Goal: Task Accomplishment & Management: Use online tool/utility

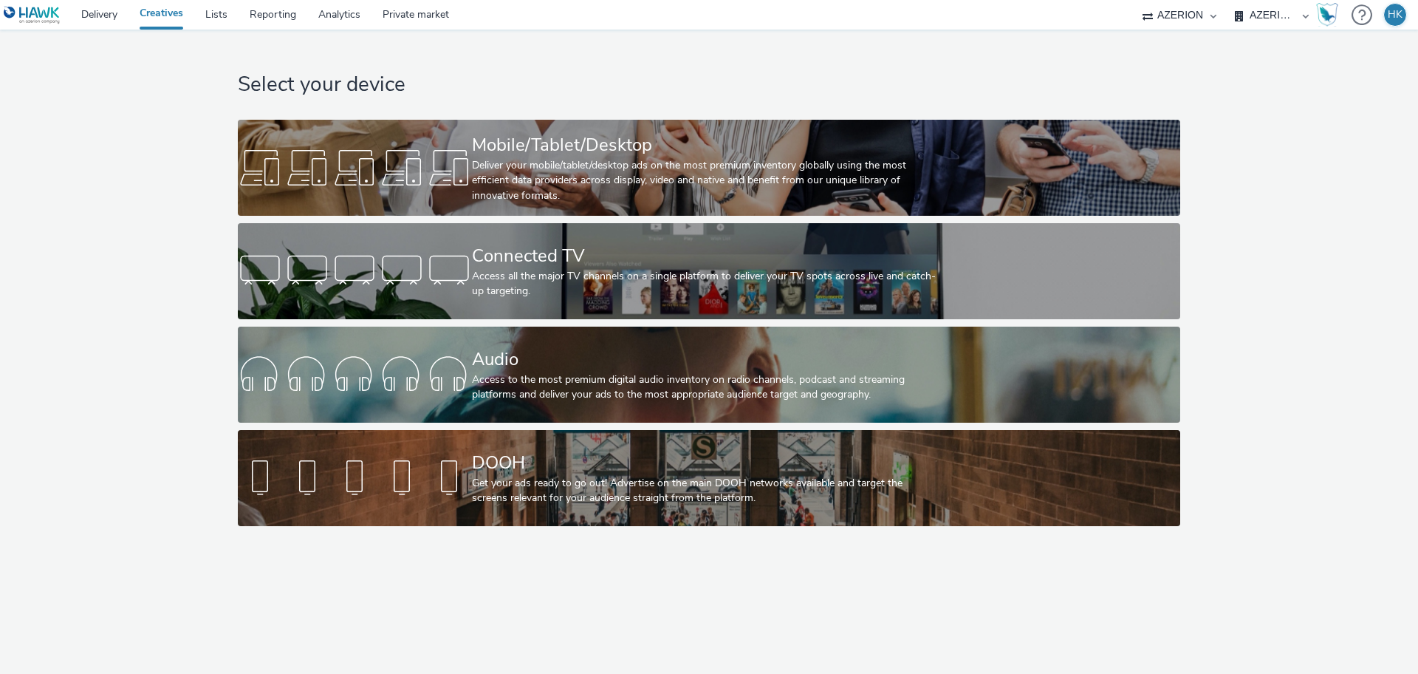
select select "79162ed7-0017-4339-93b0-3399b708648f"
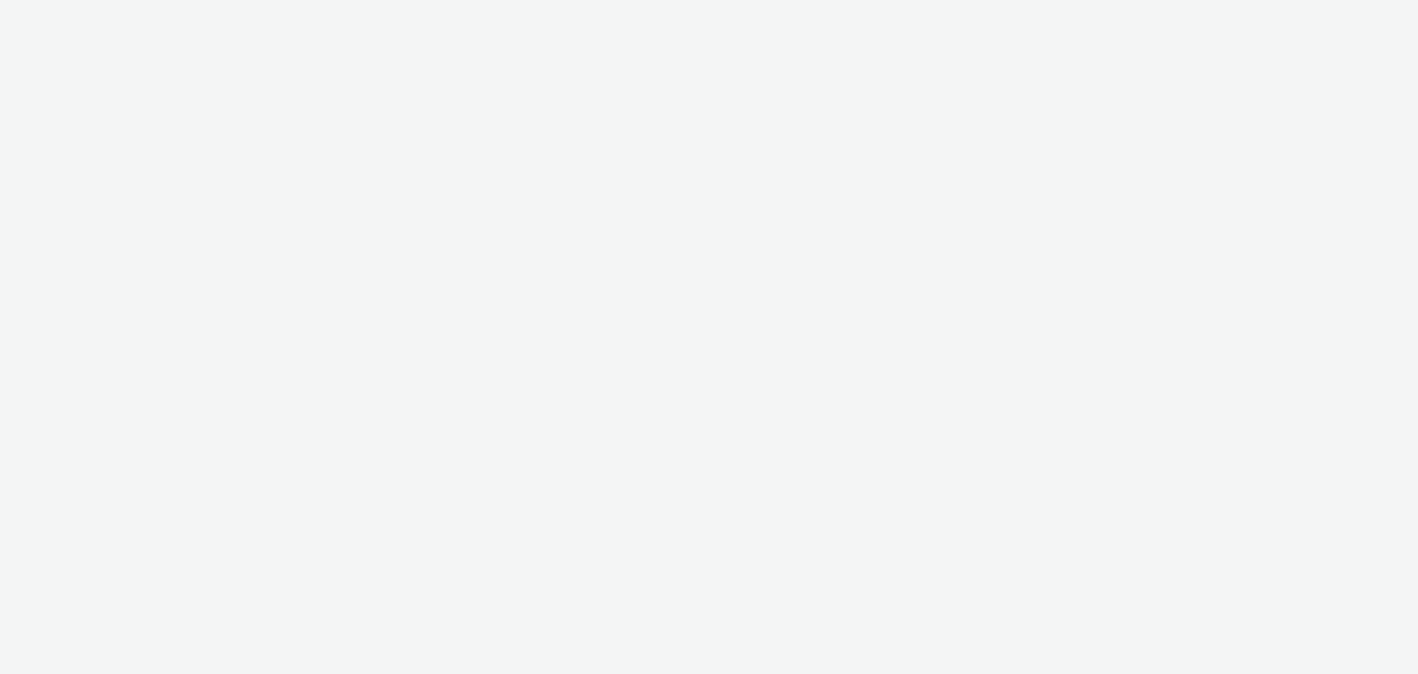
select select "79162ed7-0017-4339-93b0-3399b708648f"
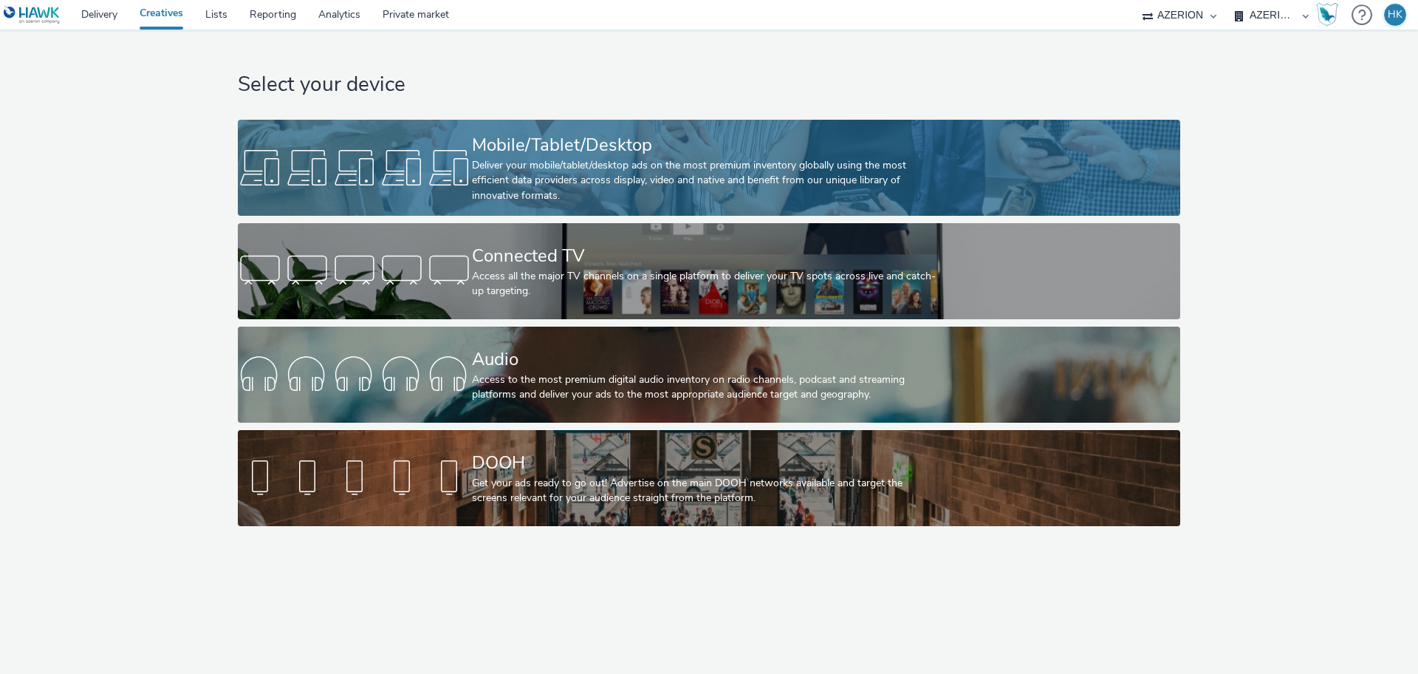
click at [571, 165] on div "Deliver your mobile/tablet/desktop ads on the most premium inventory globally u…" at bounding box center [706, 180] width 468 height 45
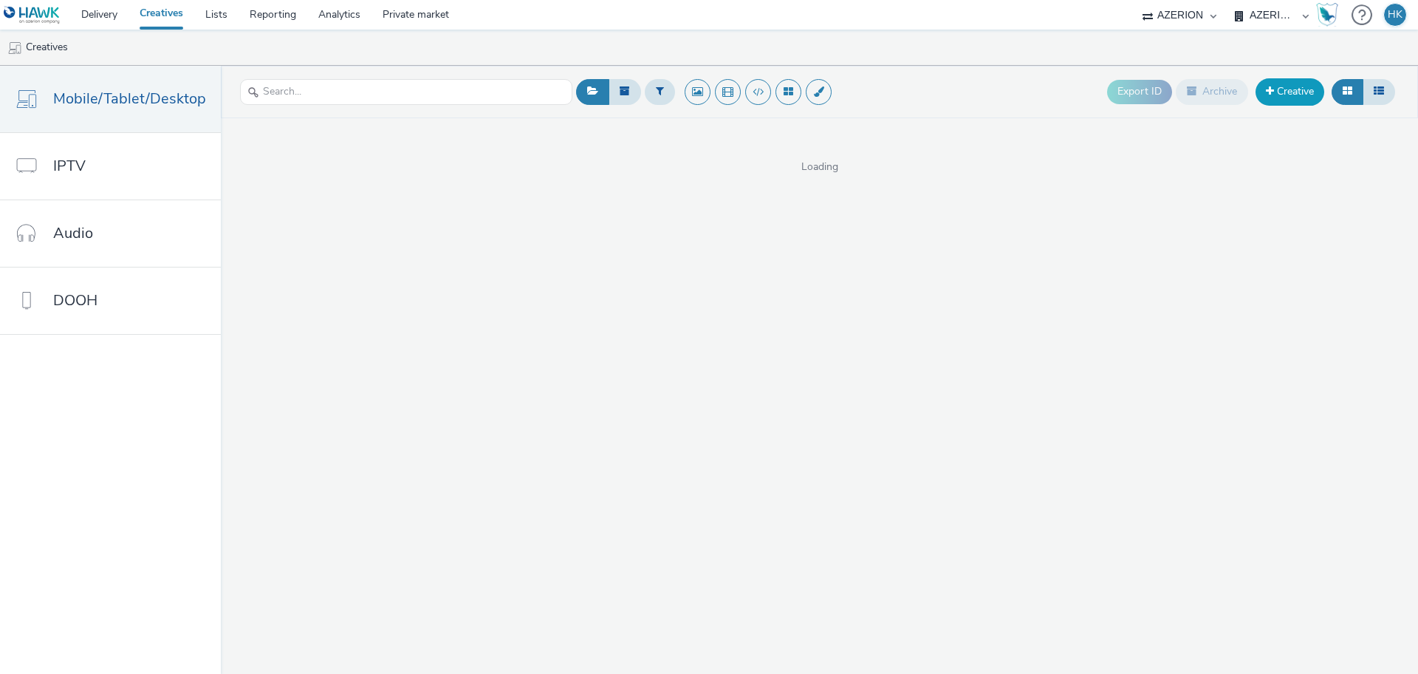
click at [1285, 94] on link "Creative" at bounding box center [1290, 91] width 69 height 27
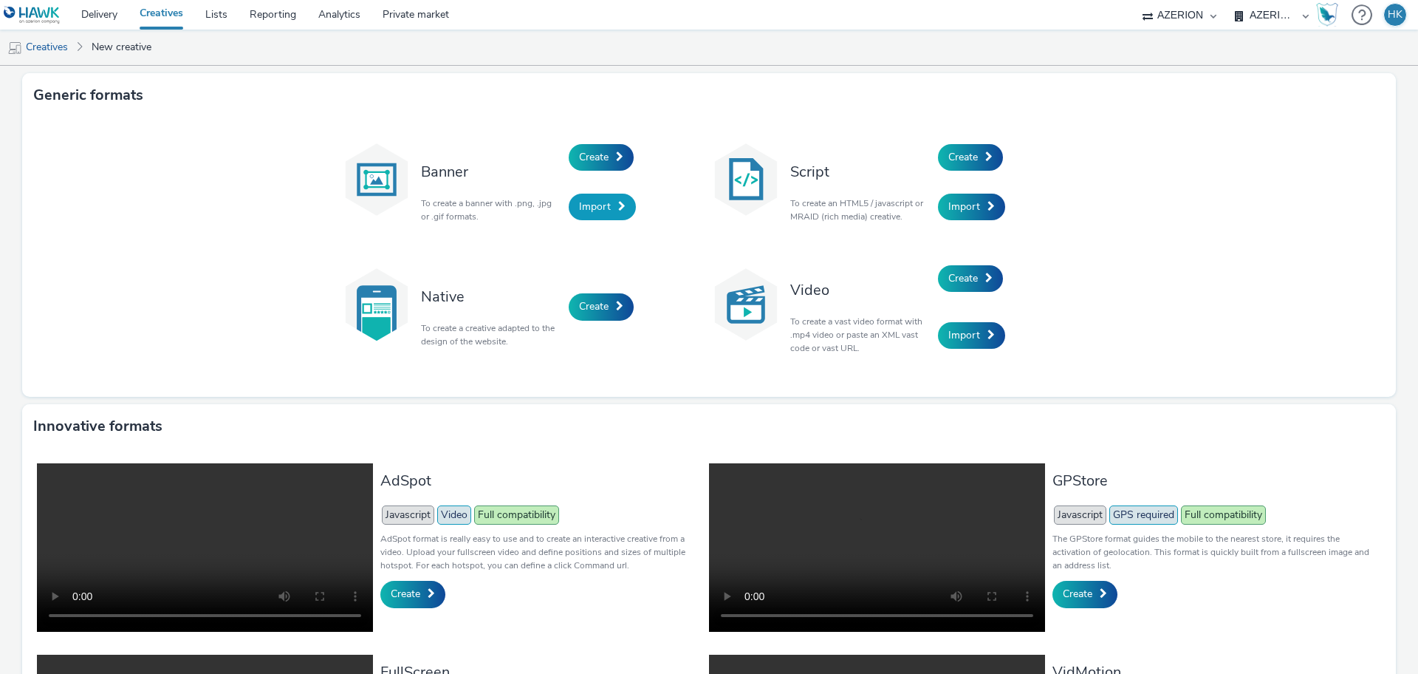
click at [579, 208] on span "Import" at bounding box center [595, 206] width 32 height 14
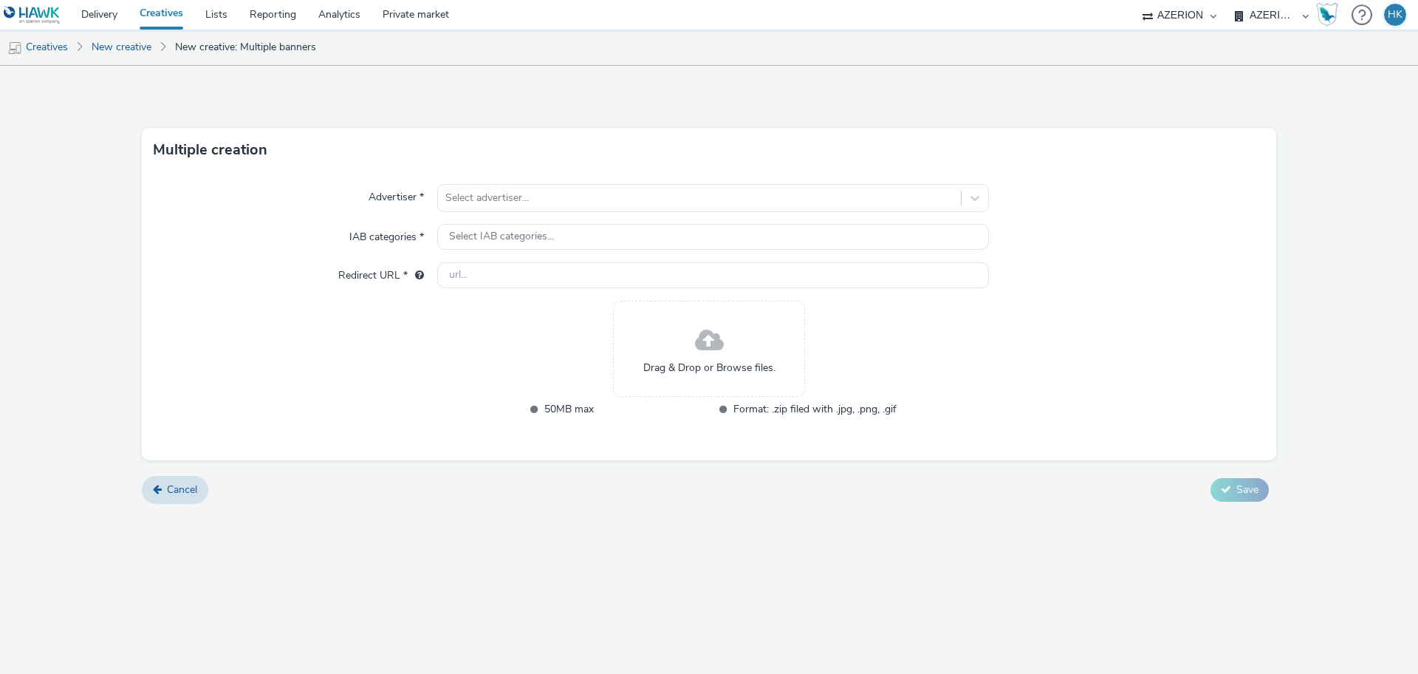
click at [691, 361] on span "Drag & Drop or Browse files." at bounding box center [709, 368] width 132 height 15
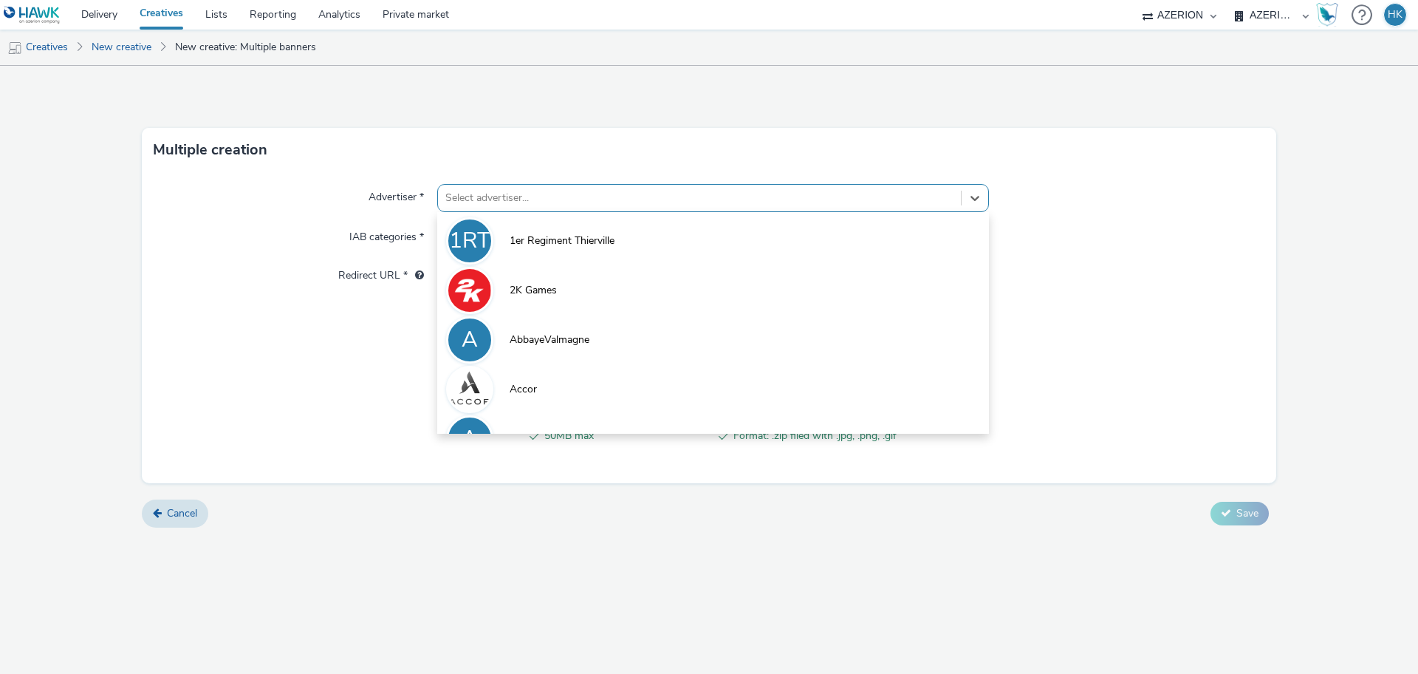
click at [553, 199] on div at bounding box center [699, 198] width 508 height 18
paste input "[DOMAIN_NAME]"
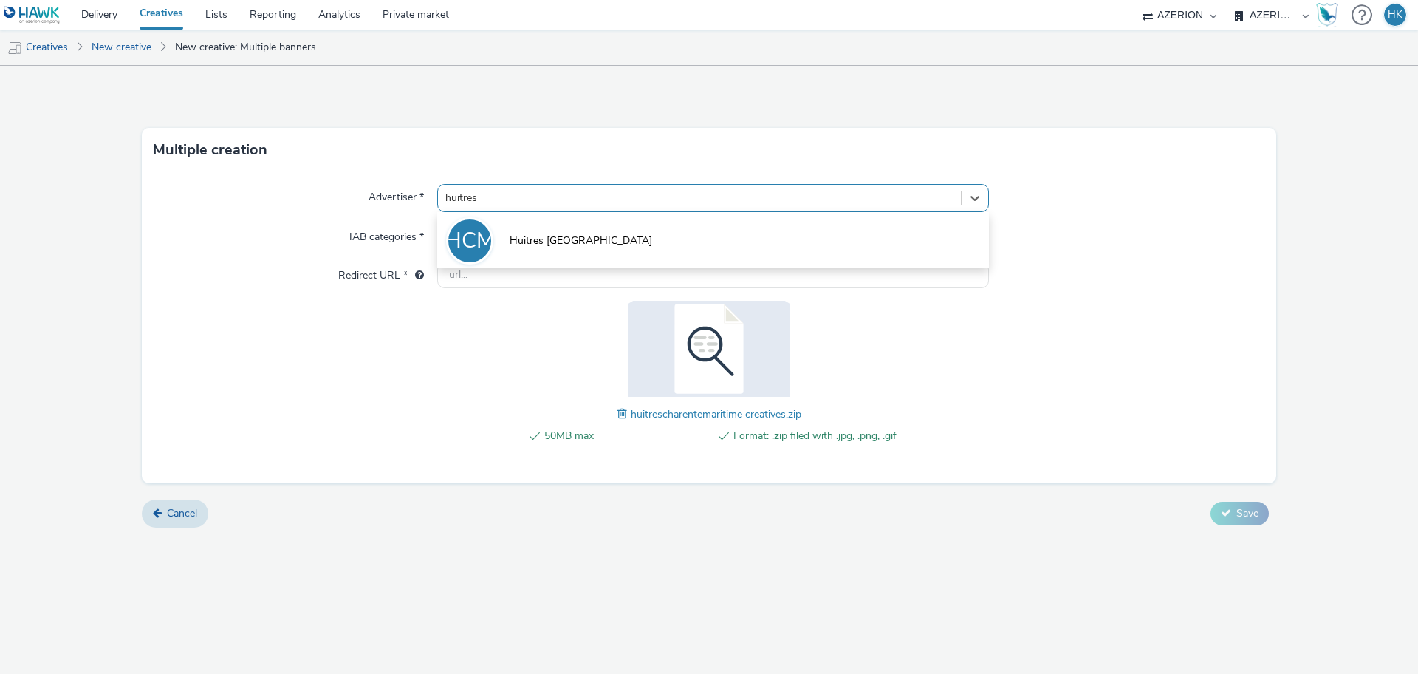
type input "huitres"
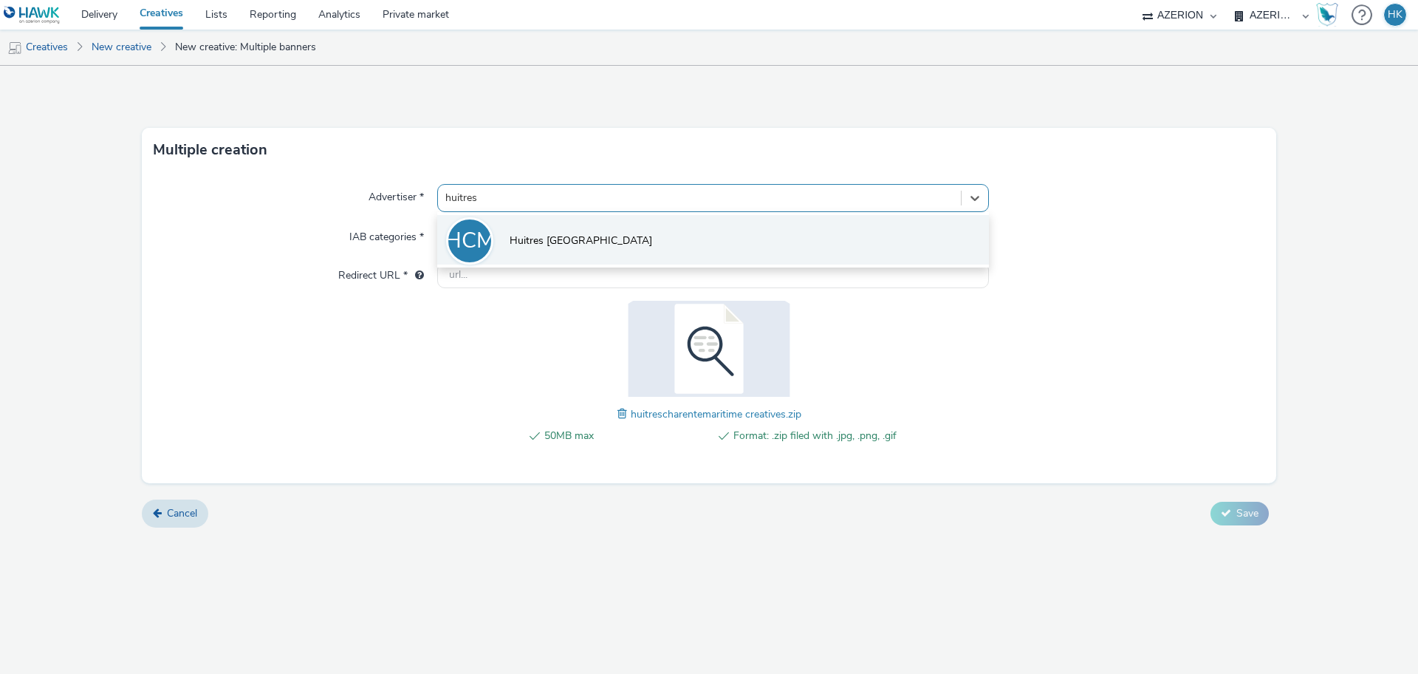
click at [522, 220] on li "HCM Huitres [GEOGRAPHIC_DATA]" at bounding box center [713, 239] width 552 height 49
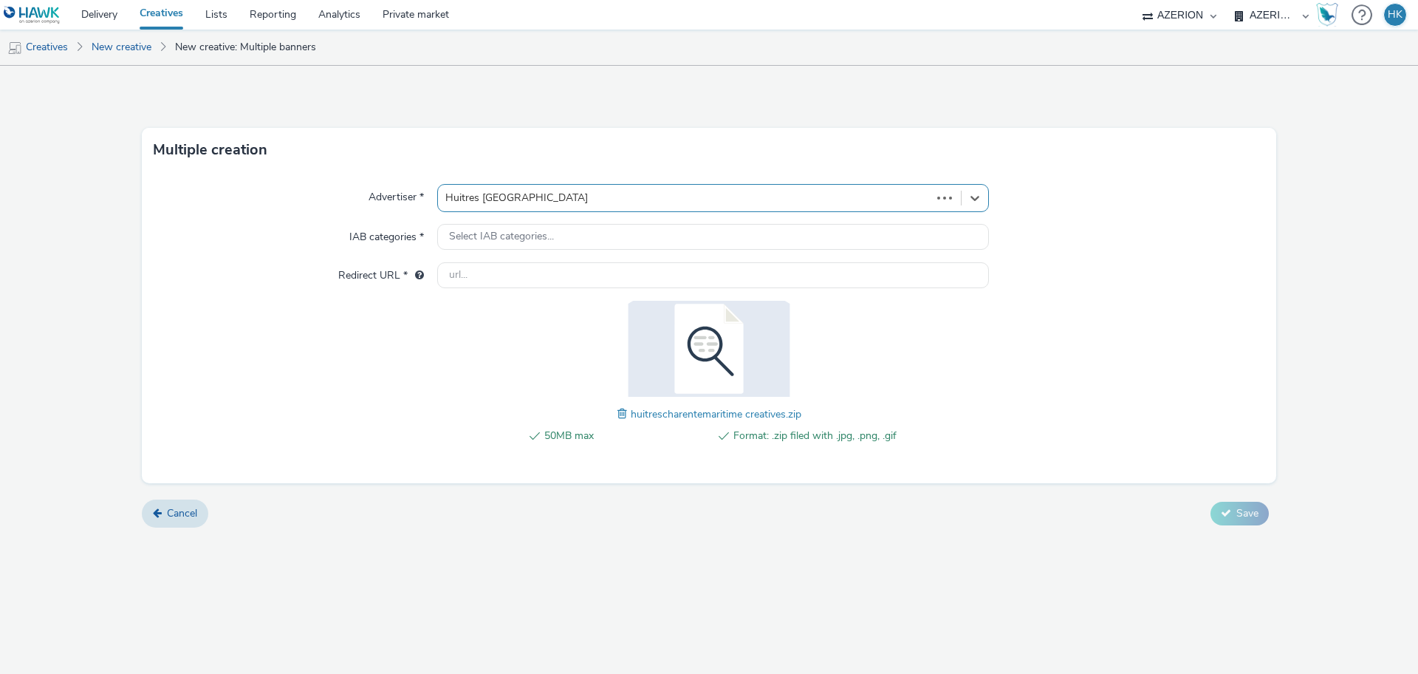
type input "[URL][DOMAIN_NAME]"
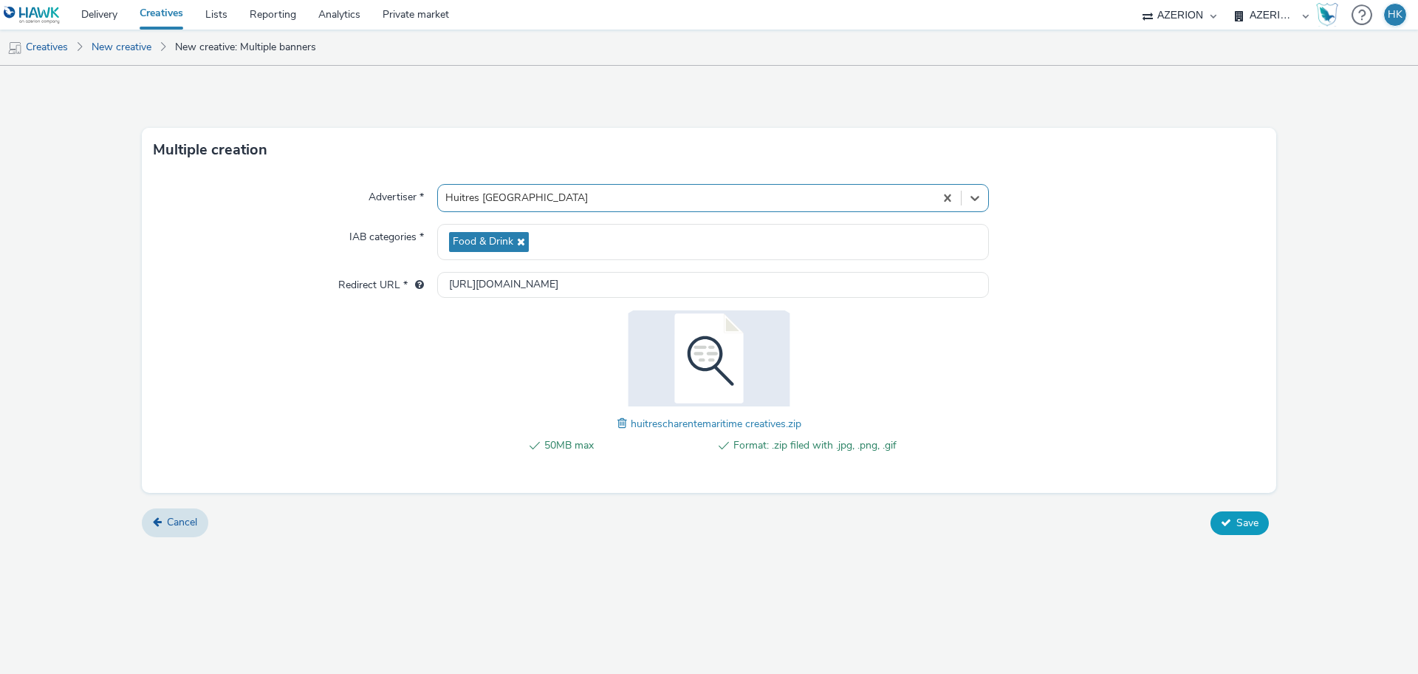
click at [1237, 523] on span "Save" at bounding box center [1248, 523] width 22 height 14
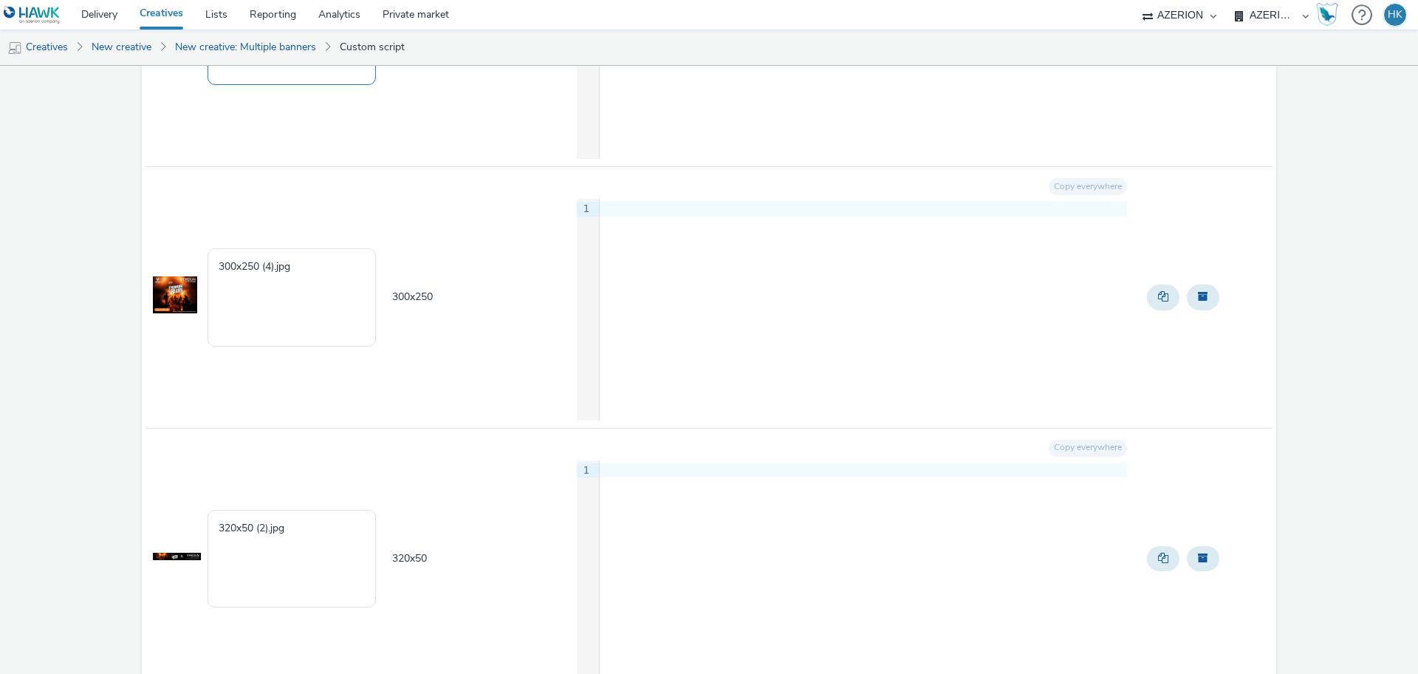
scroll to position [133, 0]
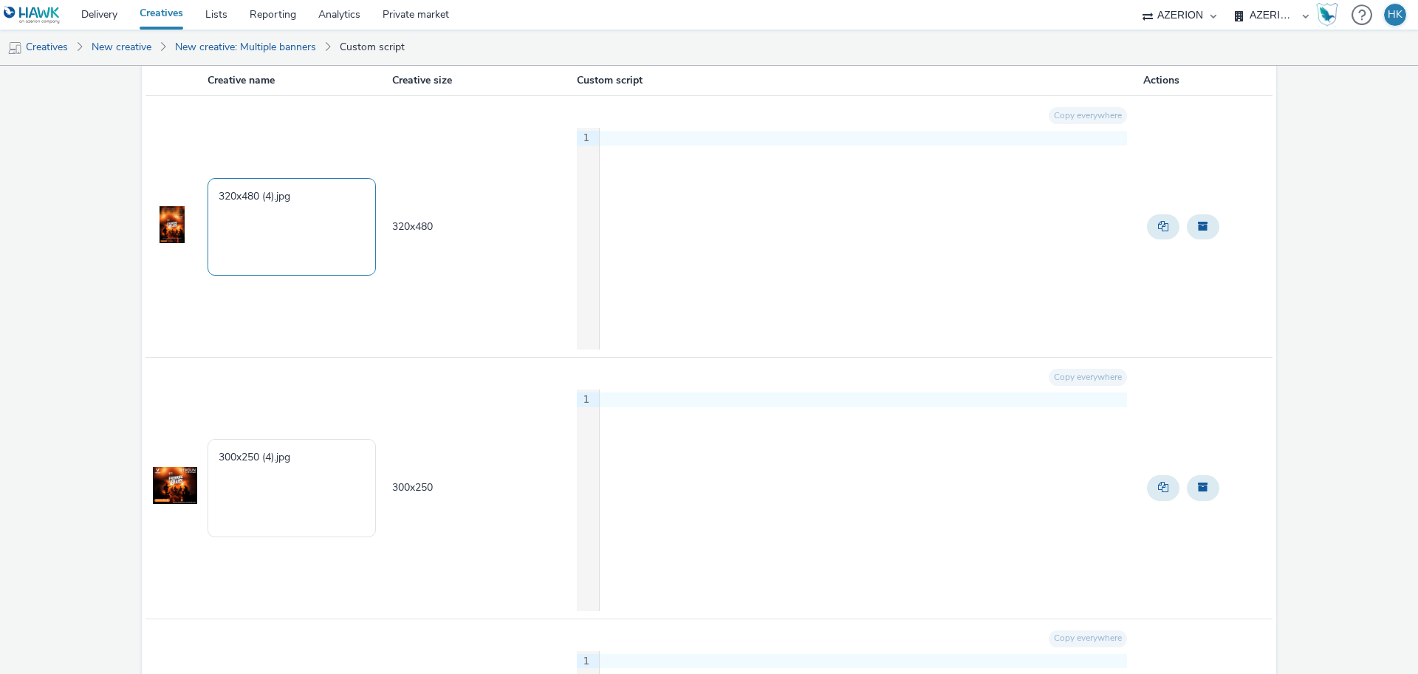
click at [215, 195] on textarea "320x480 (4).jpg" at bounding box center [292, 227] width 168 height 98
paste textarea "[DOMAIN_NAME]"
drag, startPoint x: 327, startPoint y: 218, endPoint x: 264, endPoint y: 205, distance: 63.3
click at [264, 205] on textarea "huitrescharentemaritime | 320x480 (4).jpg" at bounding box center [292, 227] width 168 height 98
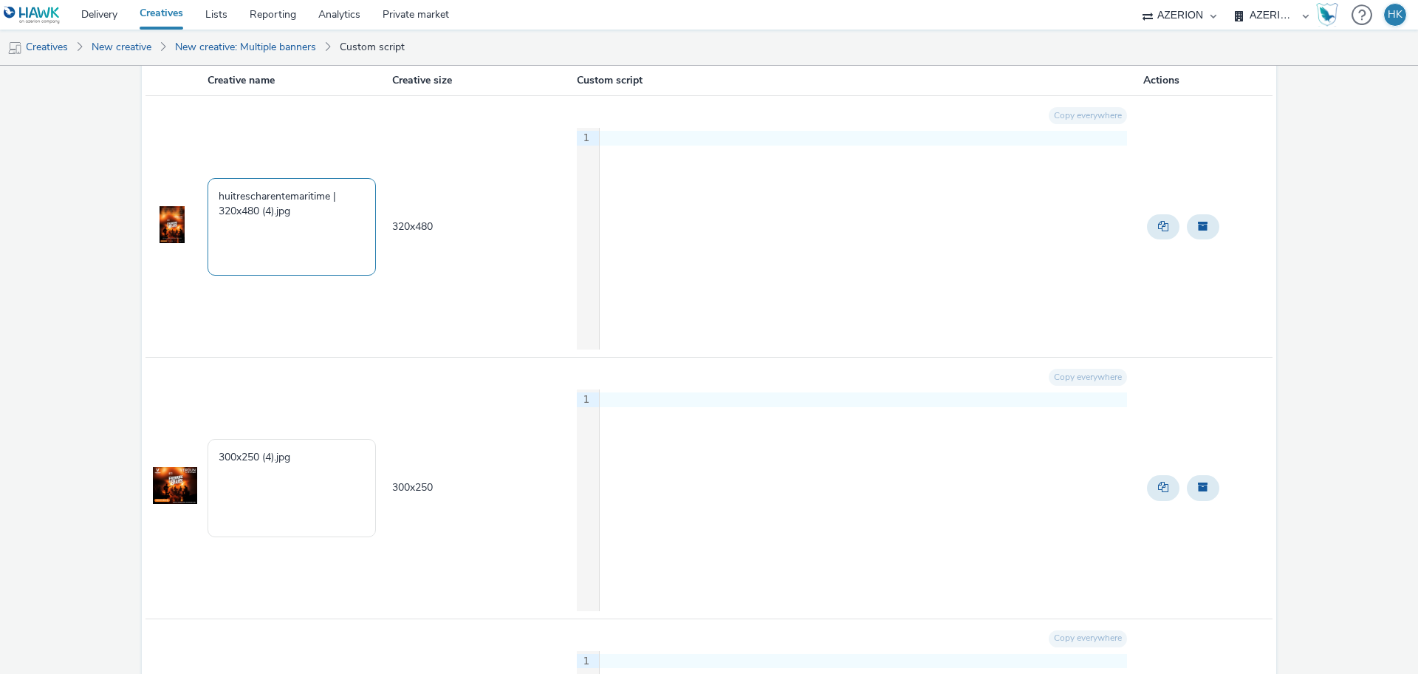
drag, startPoint x: 290, startPoint y: 214, endPoint x: 262, endPoint y: 210, distance: 28.3
click at [262, 210] on textarea "huitrescharentemaritime | 320x480 (4).jpg" at bounding box center [292, 227] width 168 height 98
type textarea "huitrescharentemaritime | 320x480"
drag, startPoint x: 295, startPoint y: 454, endPoint x: 262, endPoint y: 448, distance: 33.9
click at [262, 448] on textarea "300x250 (4).jpg" at bounding box center [292, 488] width 168 height 98
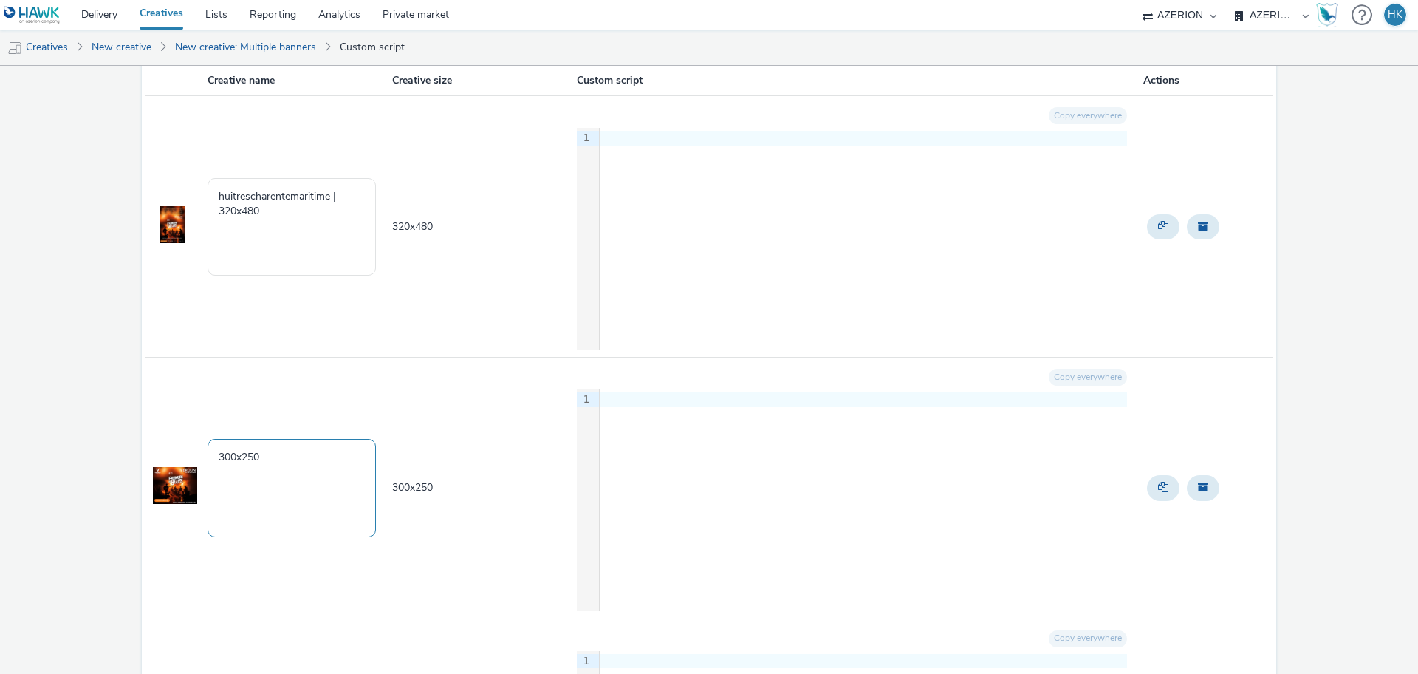
click at [219, 462] on textarea "300x250" at bounding box center [292, 488] width 168 height 98
paste textarea "[DOMAIN_NAME]"
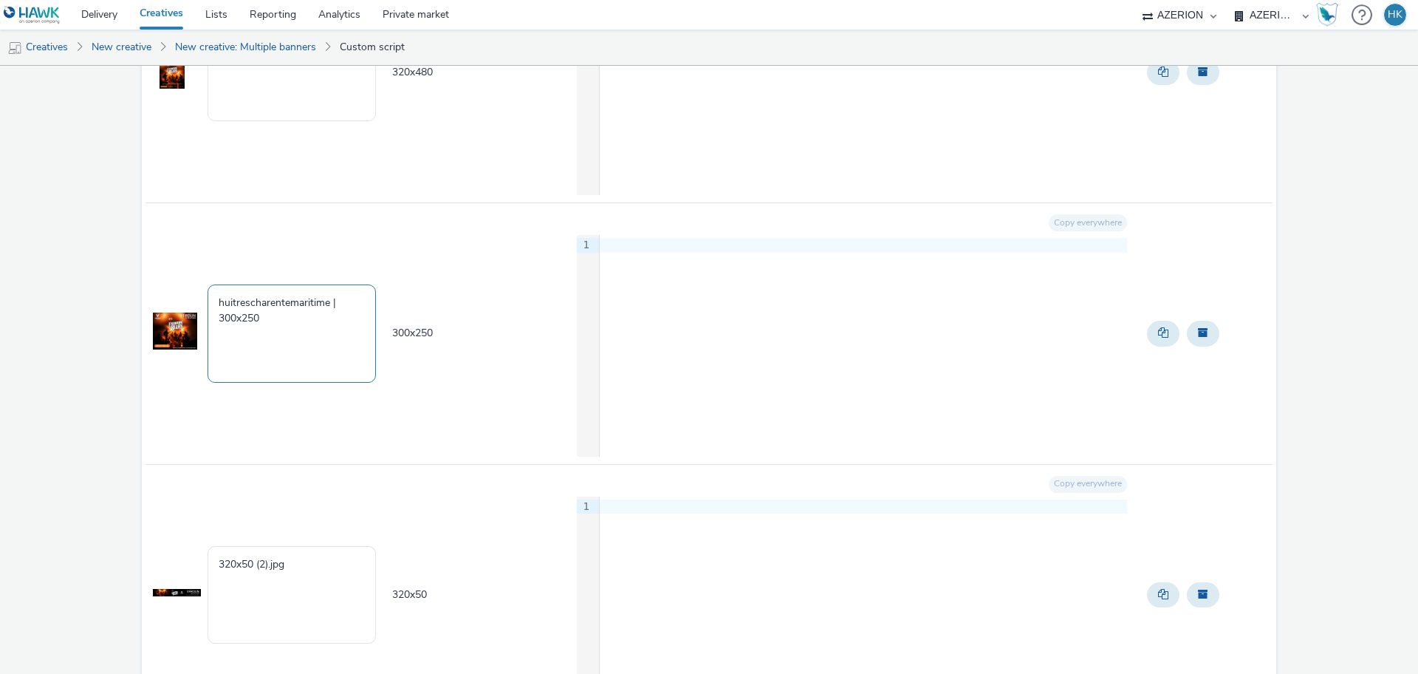
scroll to position [410, 0]
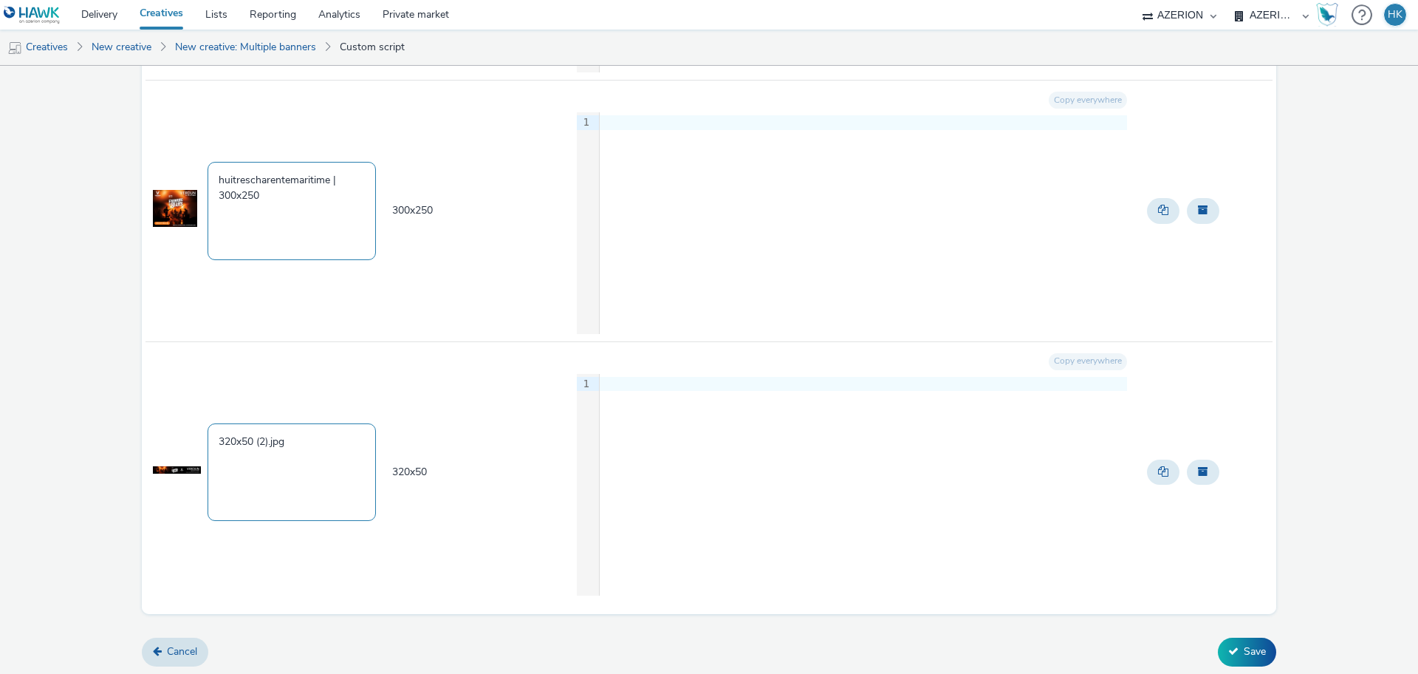
type textarea "huitrescharentemaritime | 300x250"
drag, startPoint x: 293, startPoint y: 447, endPoint x: 257, endPoint y: 439, distance: 37.1
click at [257, 439] on textarea "320x50 (2).jpg" at bounding box center [292, 472] width 168 height 98
click at [214, 444] on textarea "320x50" at bounding box center [292, 472] width 168 height 98
paste textarea "[DOMAIN_NAME]"
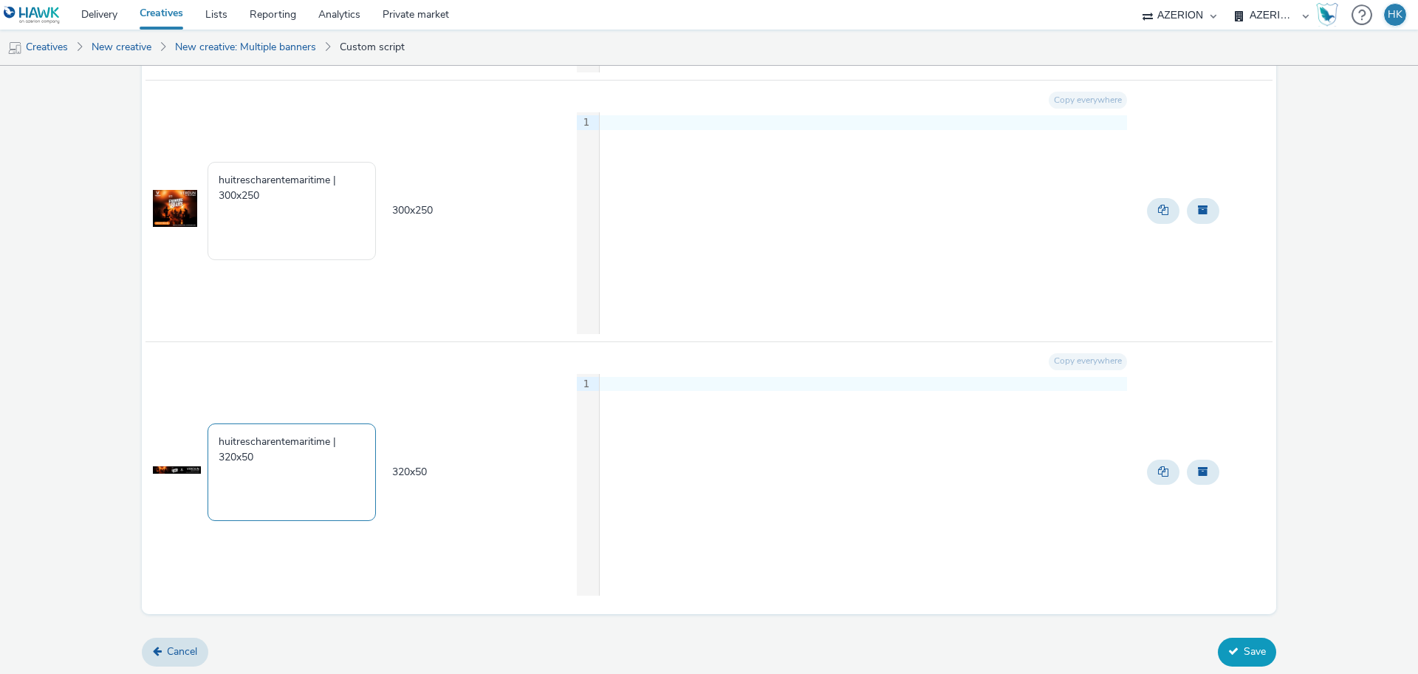
type textarea "huitrescharentemaritime | 320x50"
click at [1229, 652] on icon at bounding box center [1234, 651] width 10 height 10
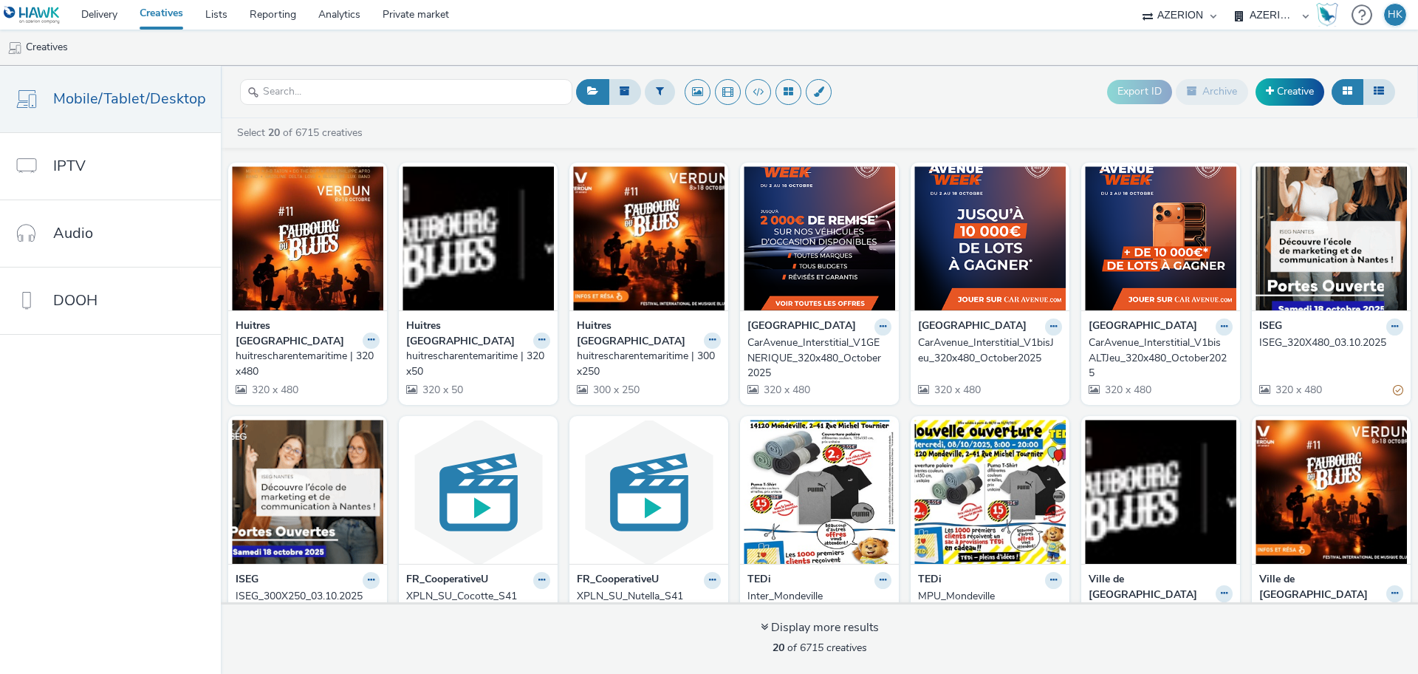
click at [64, 15] on link at bounding box center [35, 15] width 70 height 30
